Goal: Find specific page/section: Find specific page/section

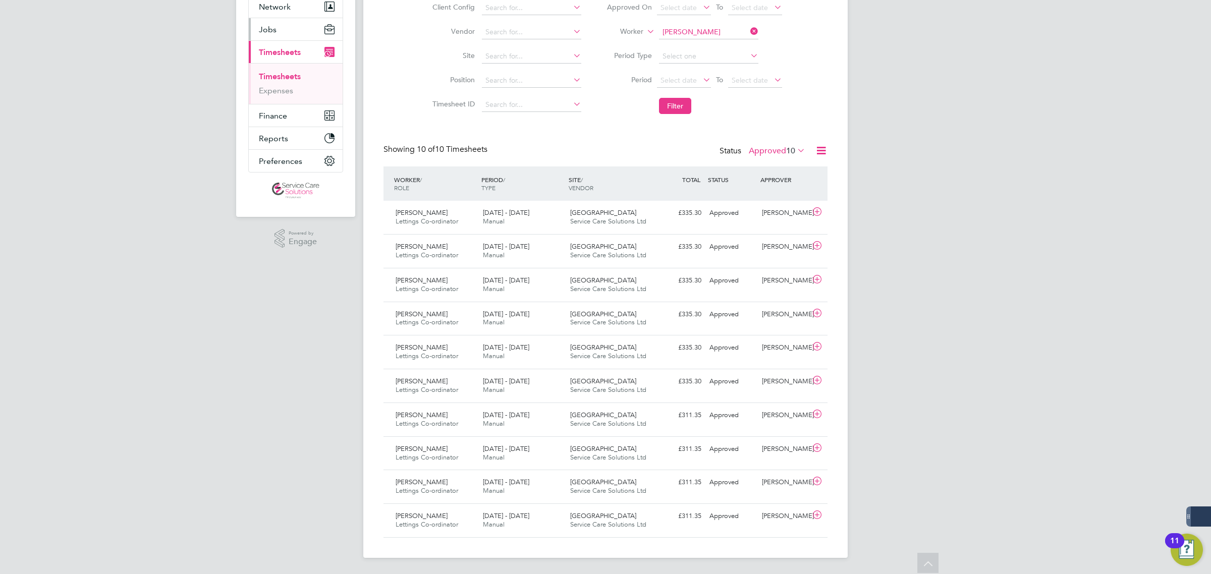
click at [280, 28] on button "Jobs" at bounding box center [296, 29] width 94 height 22
click at [279, 70] on link "Vacancies" at bounding box center [277, 68] width 36 height 10
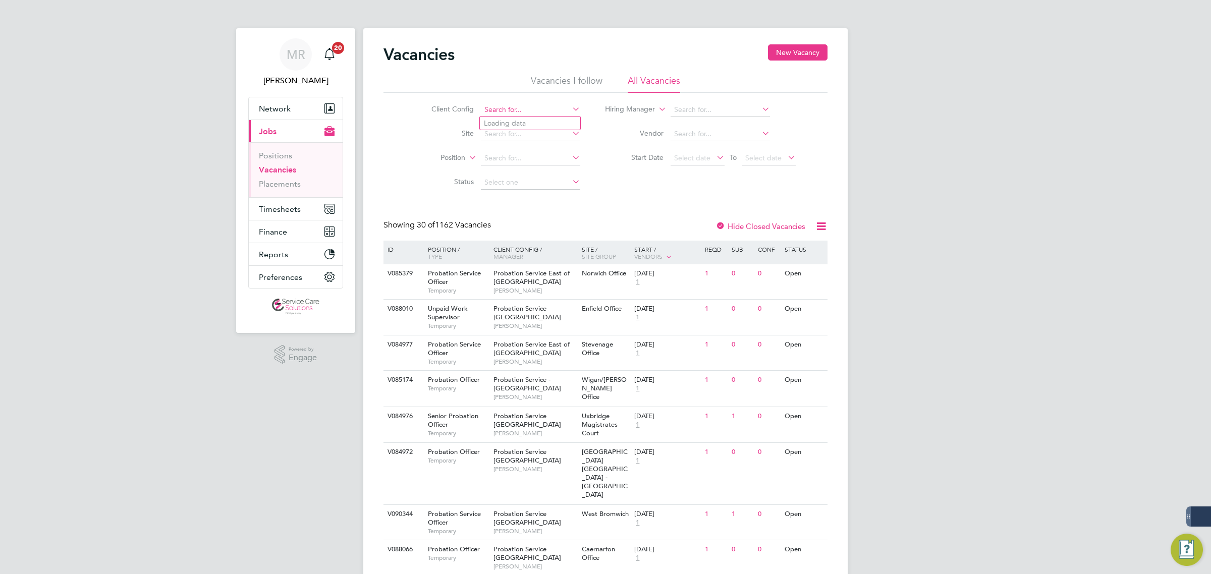
click at [518, 110] on input at bounding box center [530, 110] width 99 height 14
click at [525, 127] on li "A2D ominion Housing Group" at bounding box center [530, 124] width 100 height 14
type input "A2Dominion Housing Group"
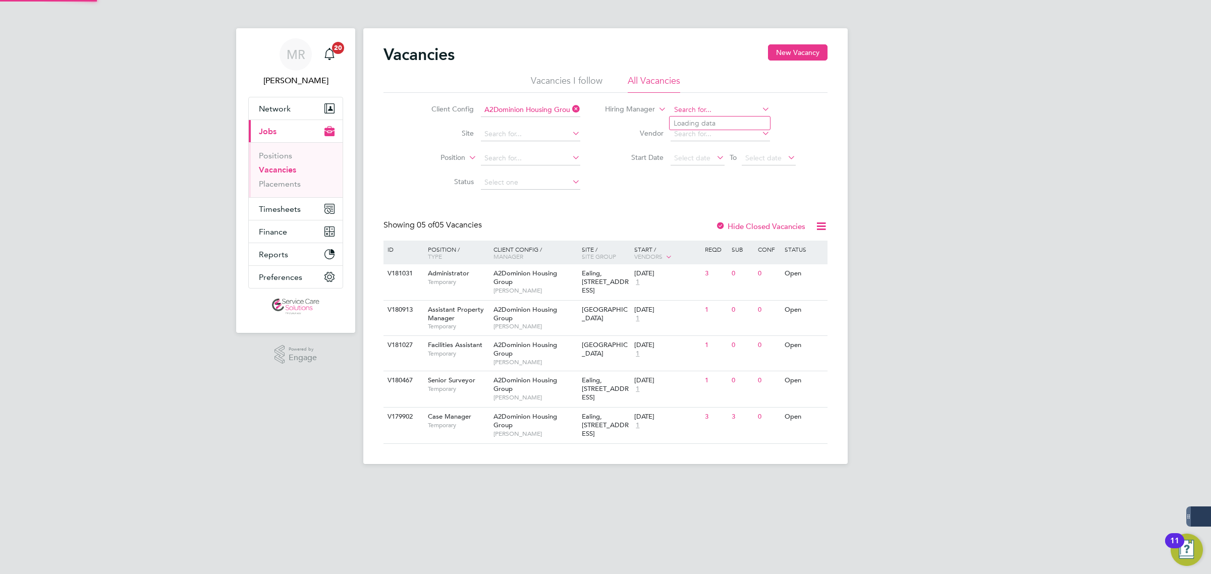
click at [690, 106] on input at bounding box center [720, 110] width 99 height 14
click at [955, 210] on div "[PERSON_NAME] Notifications 20 Applications: Network Team Members Businesses Si…" at bounding box center [605, 240] width 1211 height 480
click at [720, 222] on div at bounding box center [721, 227] width 10 height 10
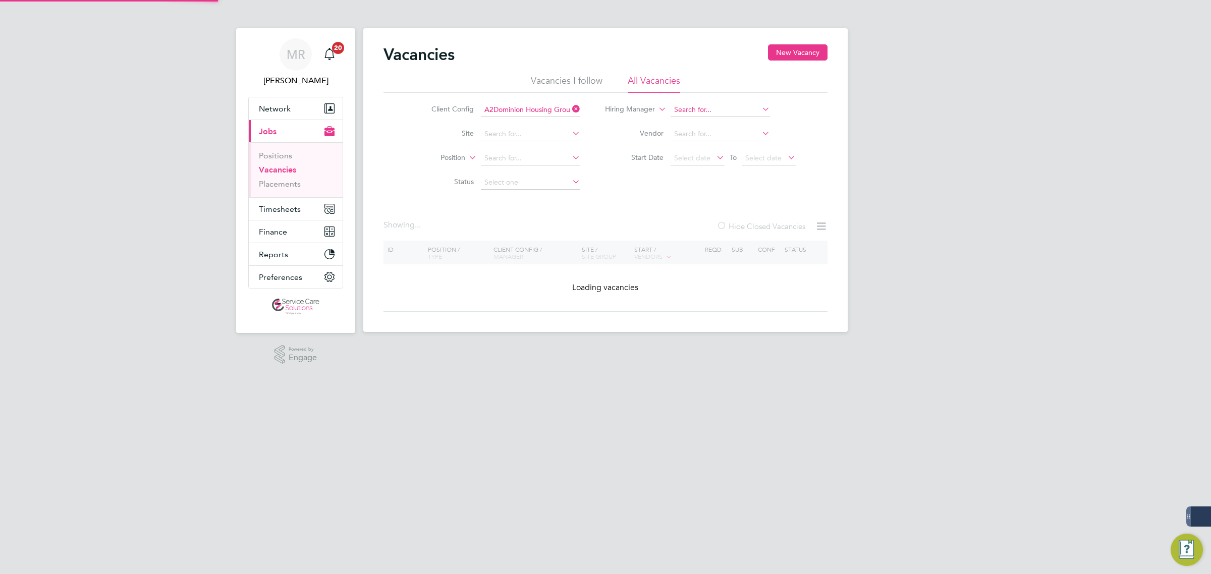
click at [682, 103] on input at bounding box center [720, 110] width 99 height 14
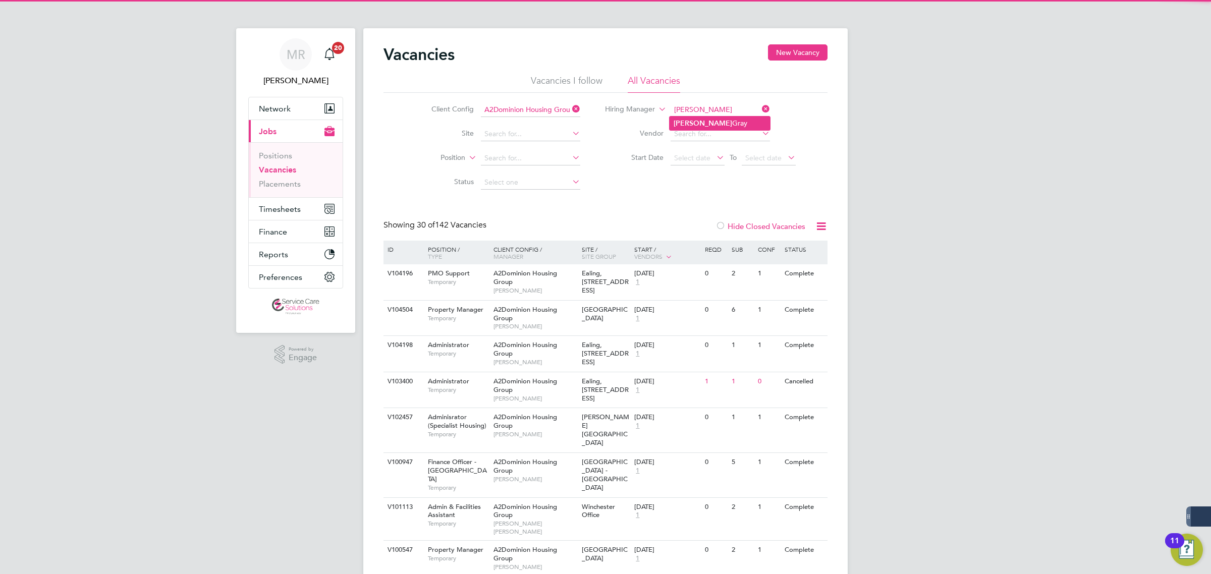
click at [711, 121] on li "[PERSON_NAME]" at bounding box center [720, 124] width 100 height 14
type input "[PERSON_NAME]"
